Goal: Information Seeking & Learning: Find specific fact

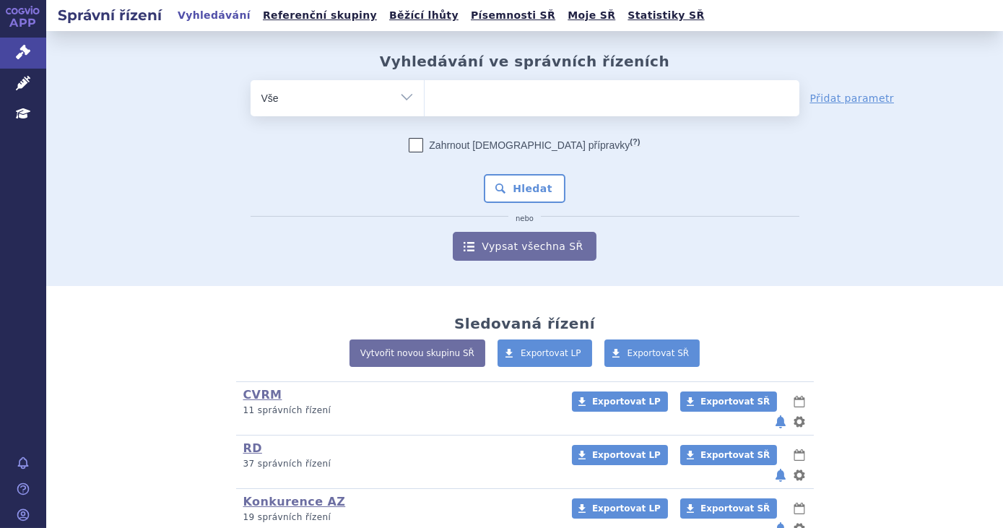
click at [539, 105] on ul at bounding box center [612, 95] width 375 height 30
click at [425, 105] on select at bounding box center [424, 97] width 1 height 36
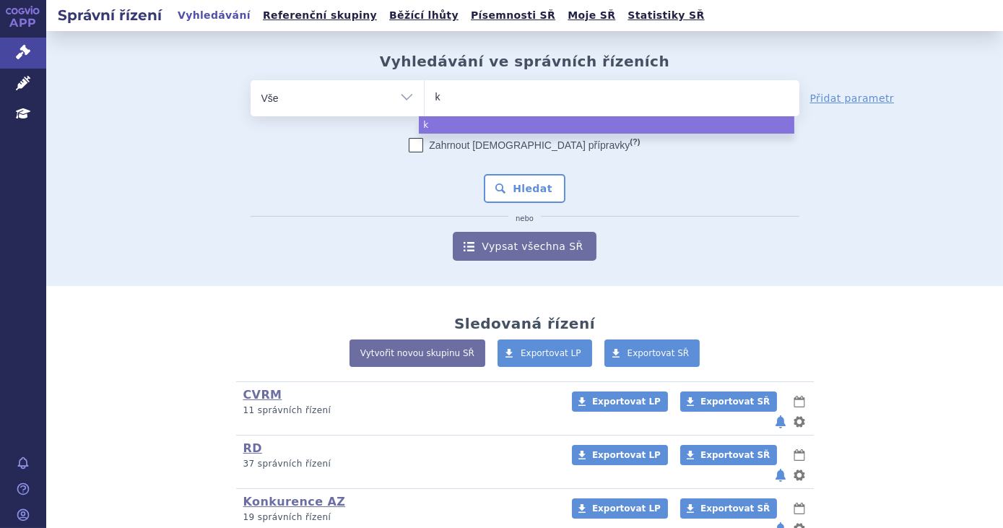
type input "ke"
type input "k"
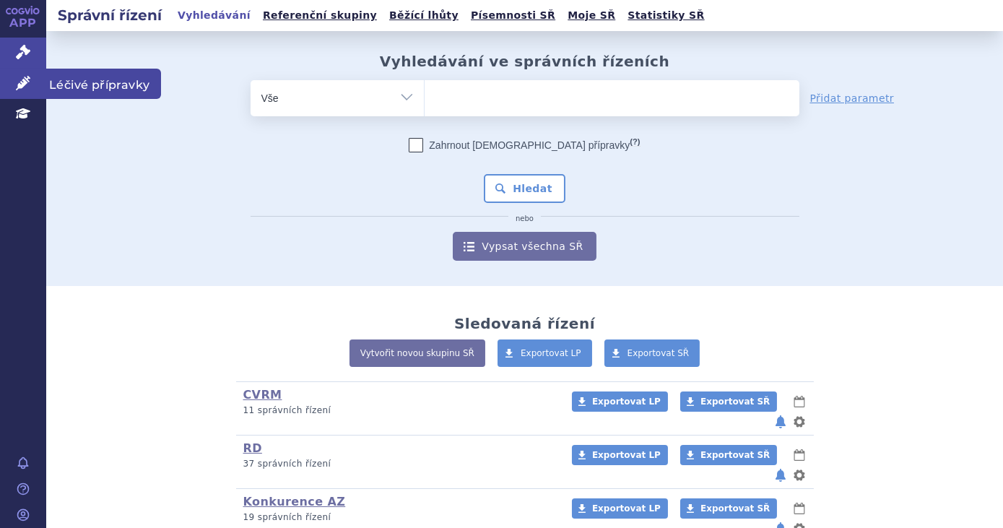
click at [33, 83] on link "Léčivé přípravky" at bounding box center [23, 84] width 46 height 30
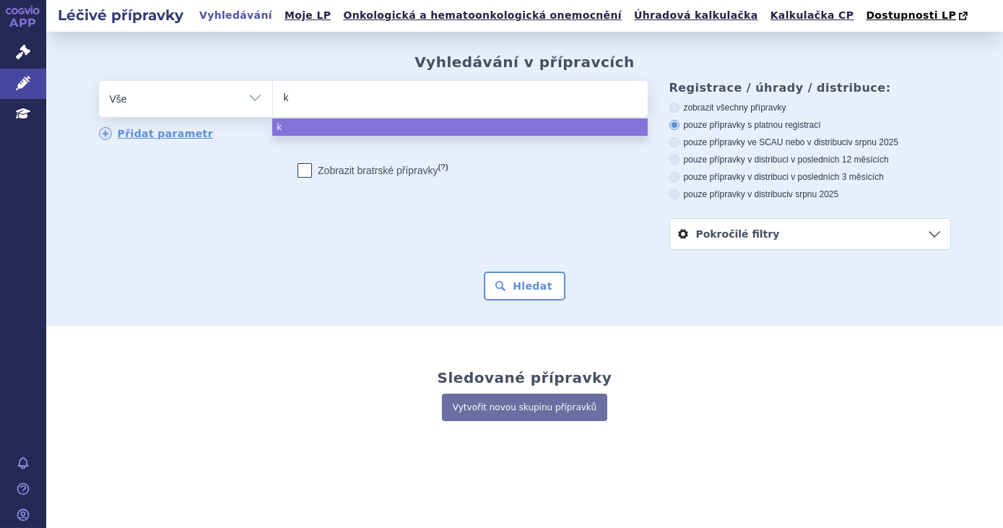
type input "ke"
type input "key"
type input "keytru"
type input "[MEDICAL_DATA]"
select select "[MEDICAL_DATA]"
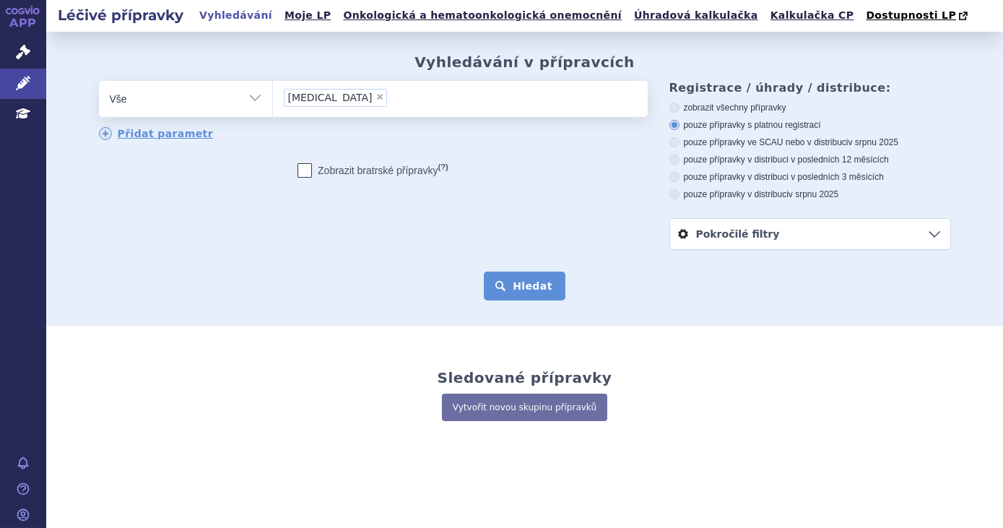
click at [511, 281] on button "Hledat" at bounding box center [525, 286] width 82 height 29
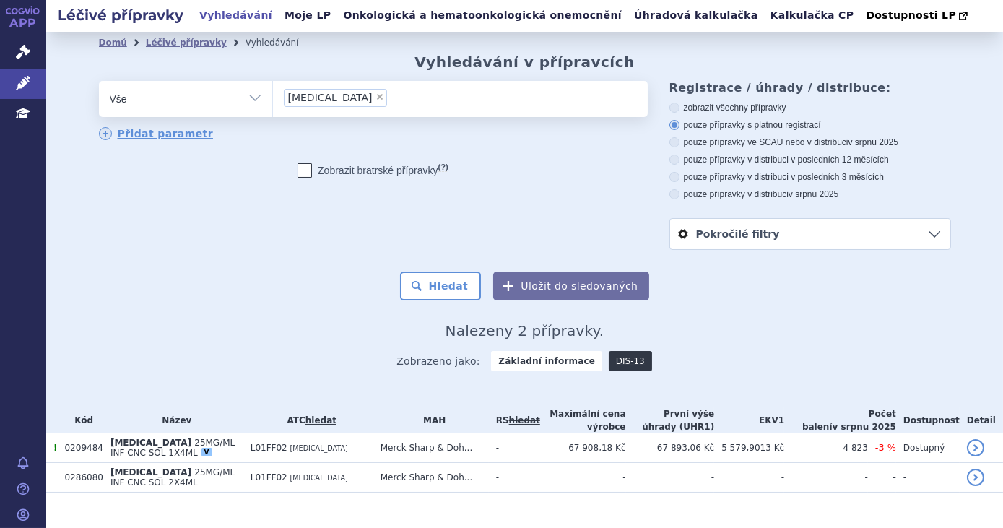
scroll to position [23, 0]
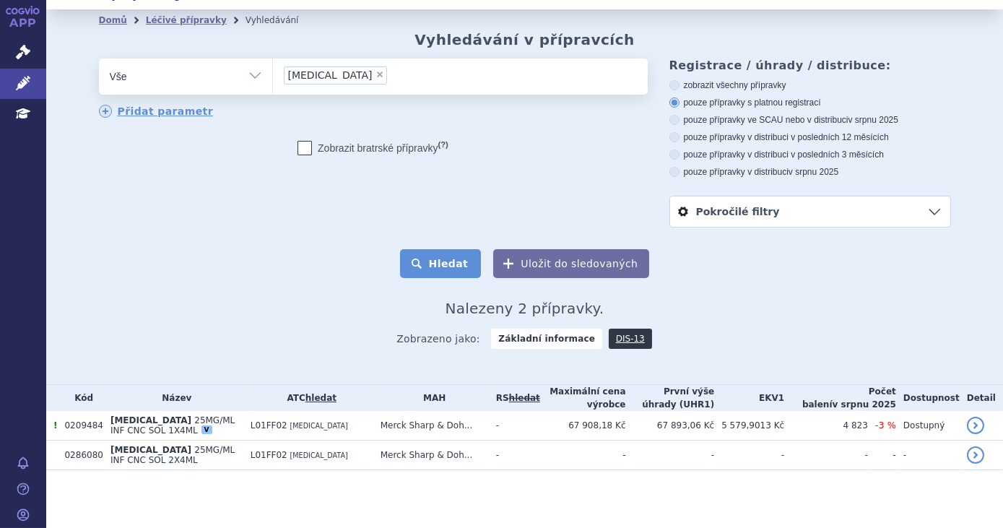
click at [438, 277] on button "Hledat" at bounding box center [441, 263] width 82 height 29
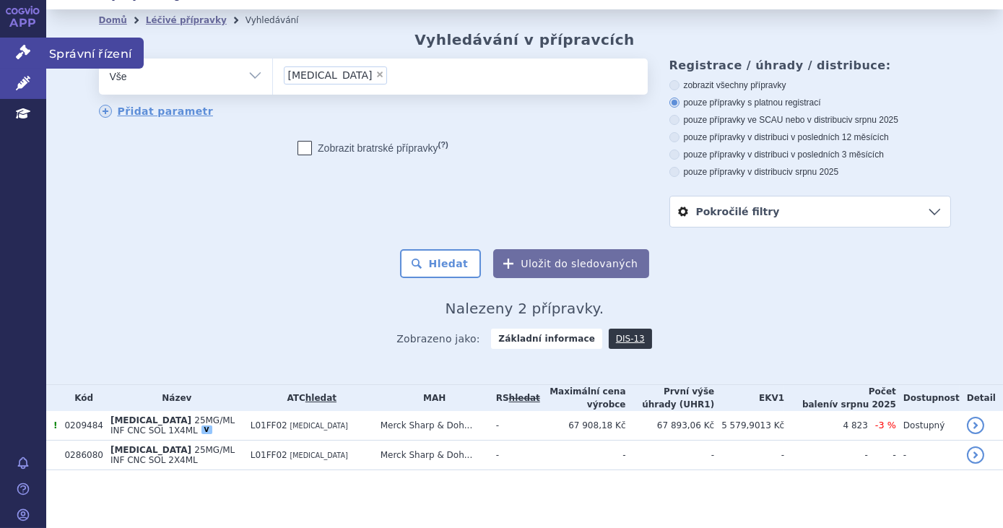
click at [14, 48] on link "Správní řízení" at bounding box center [23, 53] width 46 height 30
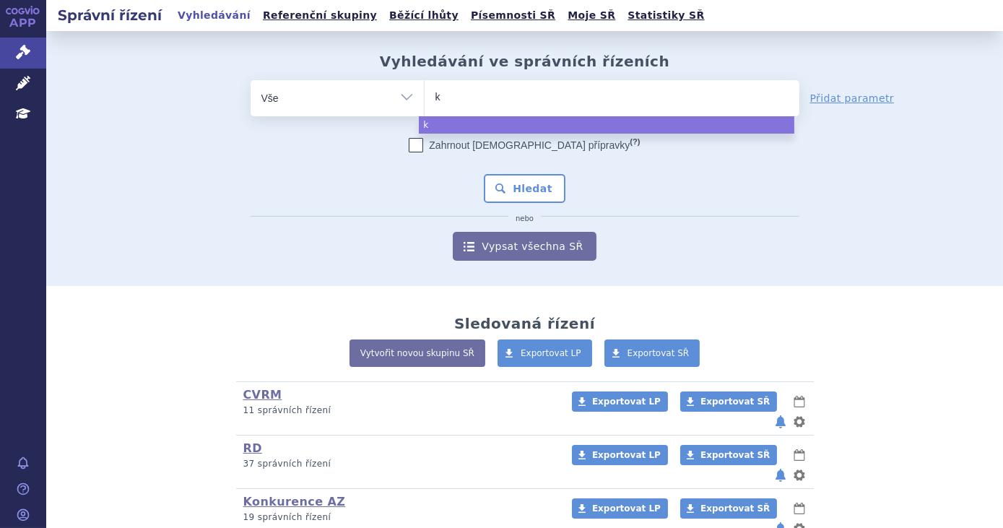
type input "ke"
type input "keyt"
type input "keytr"
type input "keytrud"
type input "[MEDICAL_DATA]"
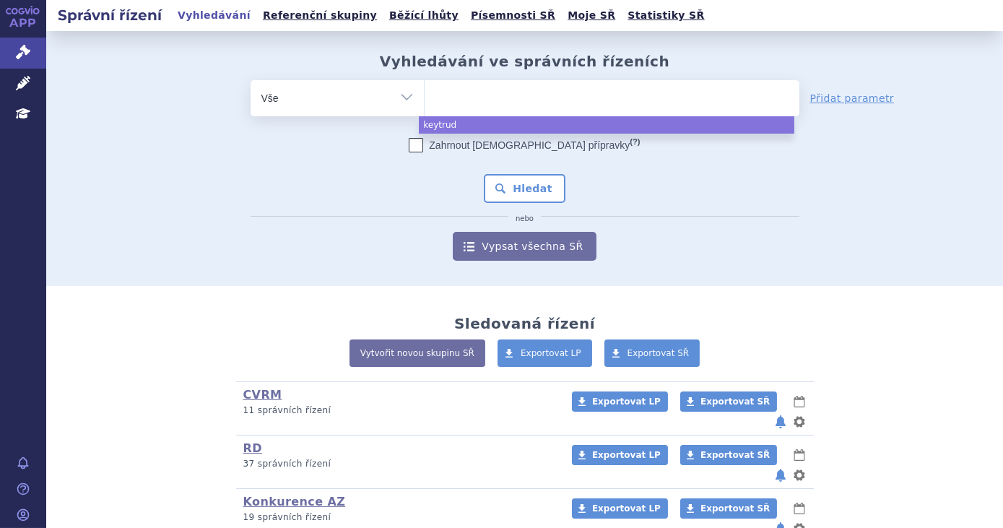
select select "[MEDICAL_DATA]"
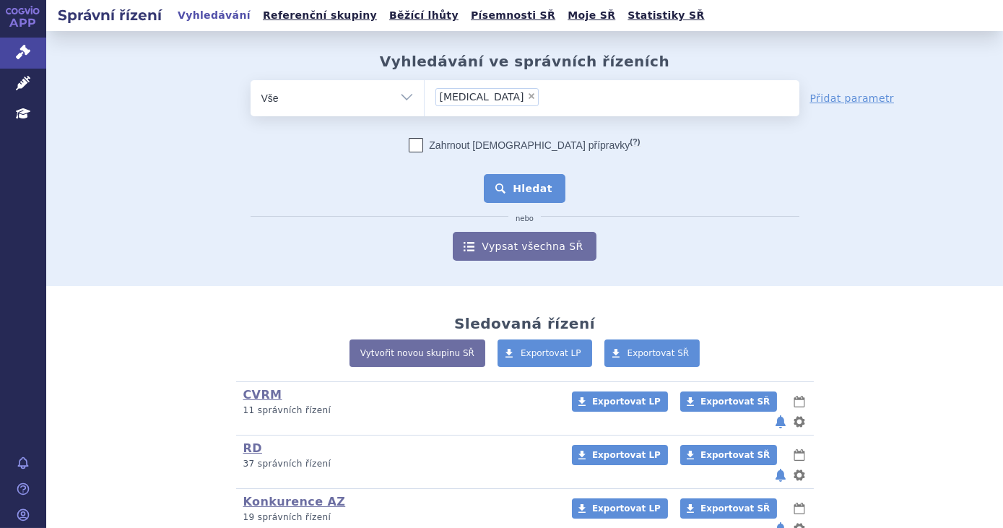
click at [501, 177] on button "Hledat" at bounding box center [525, 188] width 82 height 29
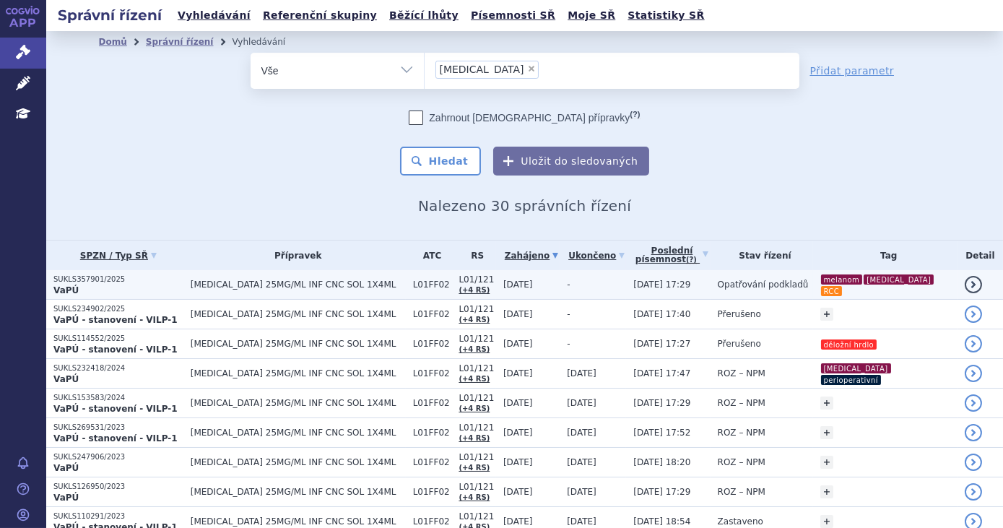
click at [671, 275] on td "[DATE] 17:29" at bounding box center [668, 285] width 84 height 30
